Goal: Transaction & Acquisition: Book appointment/travel/reservation

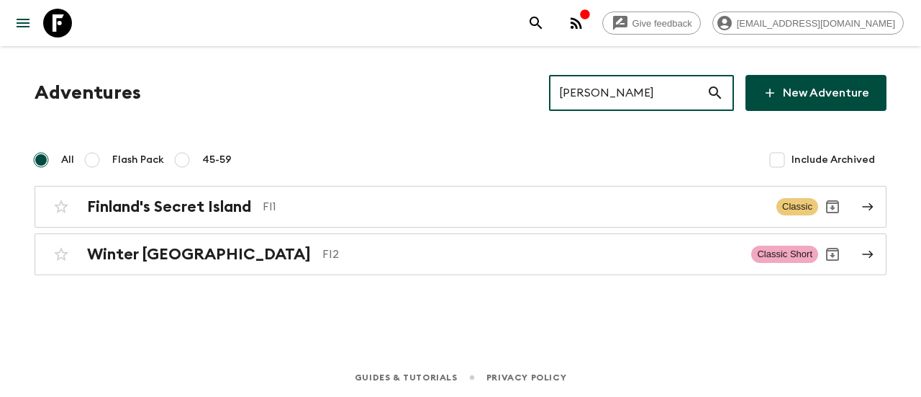
click at [610, 89] on input "[PERSON_NAME]" at bounding box center [628, 93] width 158 height 40
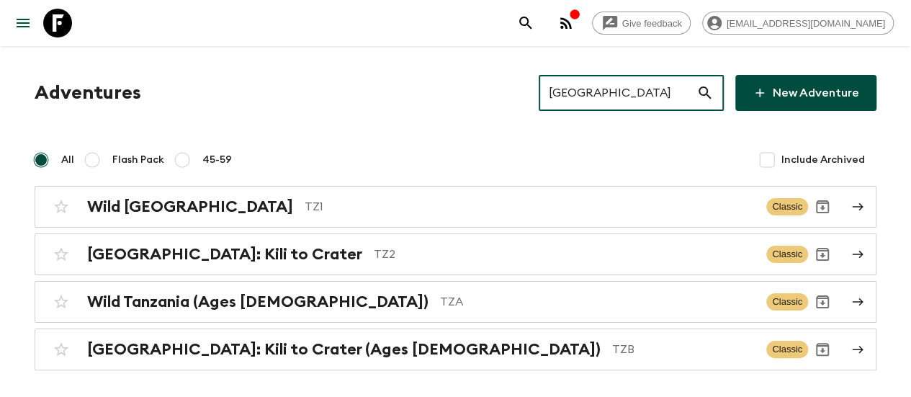
click at [610, 89] on input "[GEOGRAPHIC_DATA]" at bounding box center [617, 93] width 158 height 40
click at [664, 101] on input "[GEOGRAPHIC_DATA]" at bounding box center [617, 93] width 158 height 40
paste input "hailand"
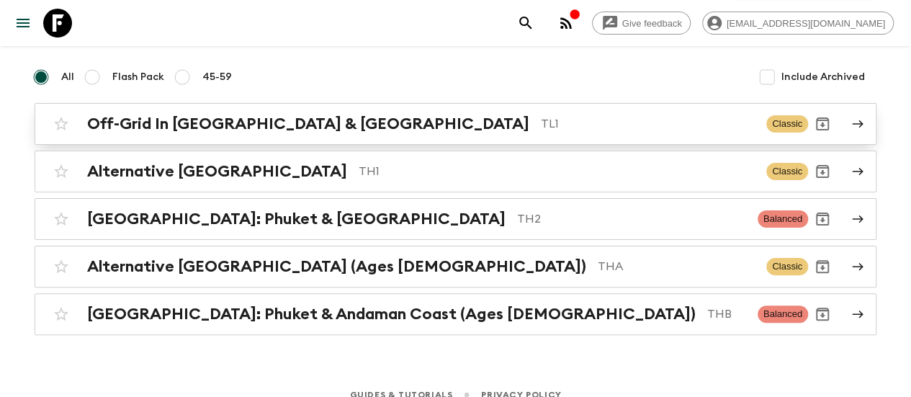
scroll to position [84, 0]
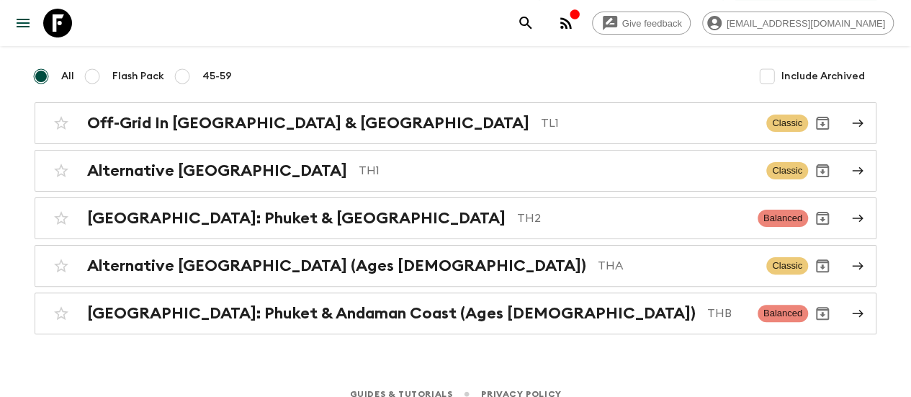
type input "[GEOGRAPHIC_DATA]"
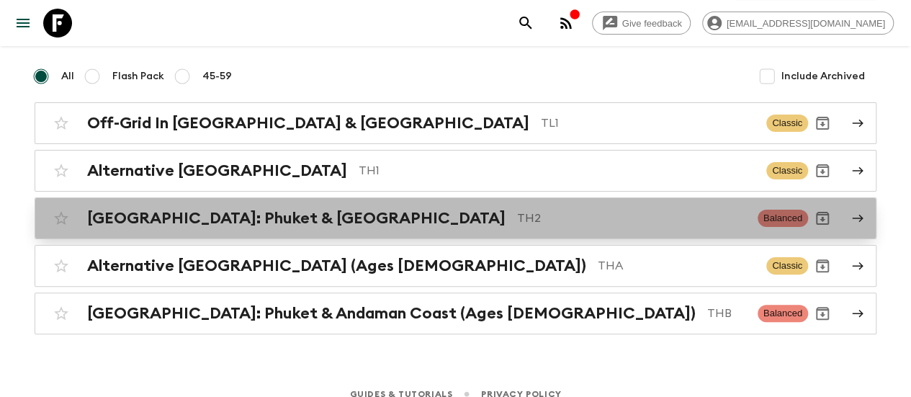
click at [220, 217] on h2 "[GEOGRAPHIC_DATA]: Phuket & [GEOGRAPHIC_DATA]" at bounding box center [296, 218] width 418 height 19
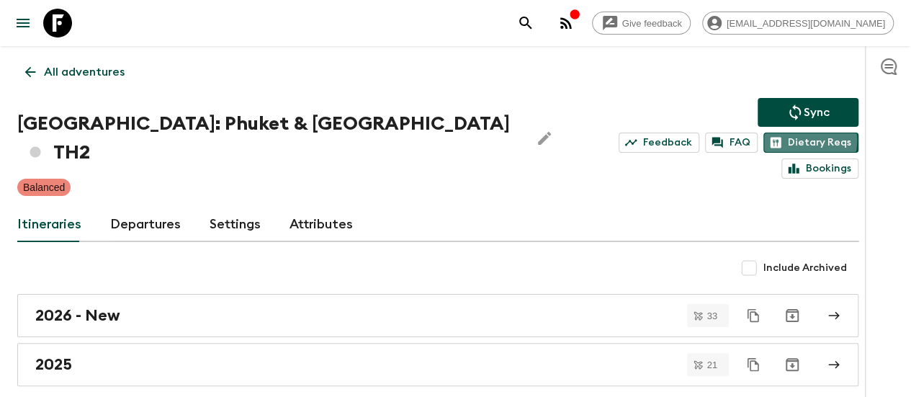
click at [763, 140] on link "Dietary Reqs" at bounding box center [810, 142] width 95 height 20
